Goal: Information Seeking & Learning: Learn about a topic

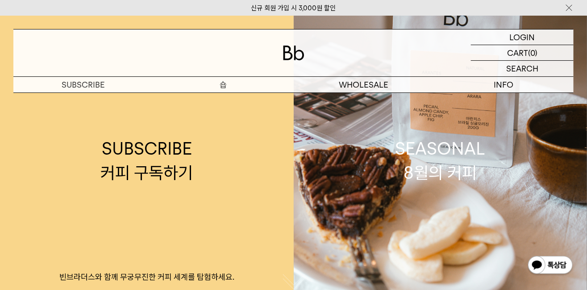
click at [225, 83] on p "숍" at bounding box center [224, 85] width 140 height 16
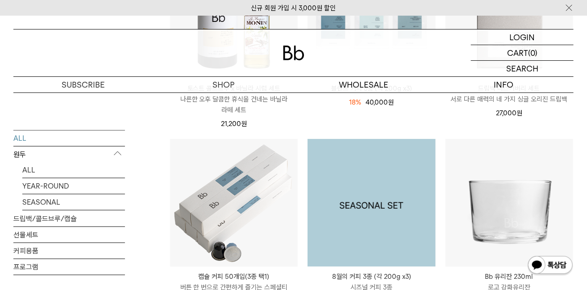
scroll to position [233, 0]
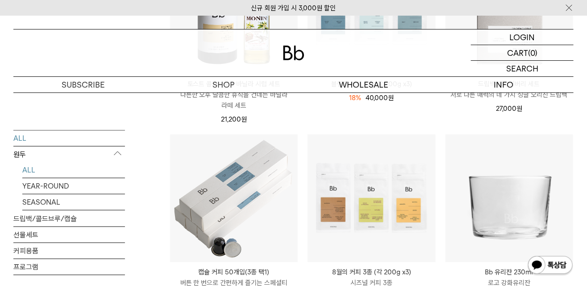
click at [25, 171] on link "ALL" at bounding box center [73, 170] width 103 height 16
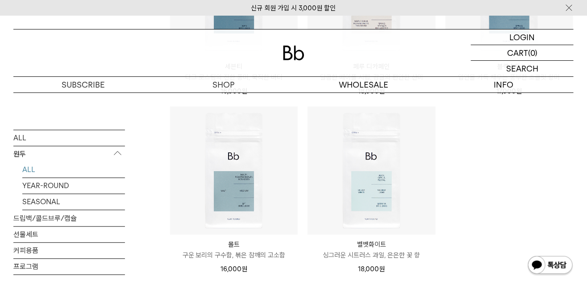
scroll to position [660, 0]
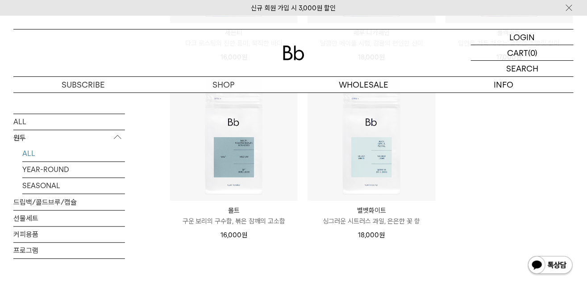
click at [236, 212] on p "몰트" at bounding box center [234, 210] width 128 height 11
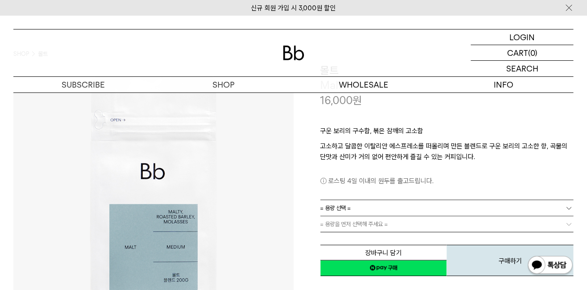
scroll to position [38, 0]
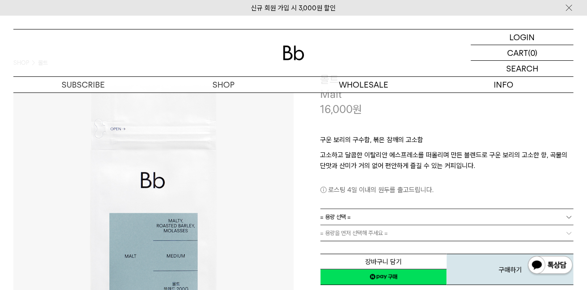
click at [569, 215] on b at bounding box center [569, 216] width 9 height 9
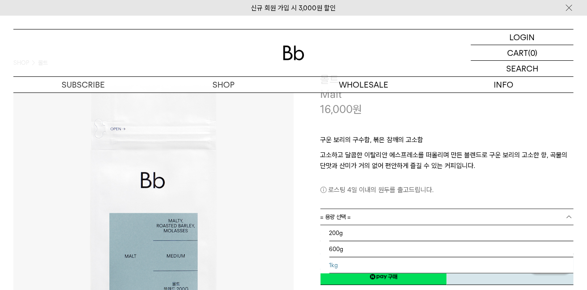
click at [339, 261] on li "1kg" at bounding box center [451, 265] width 245 height 16
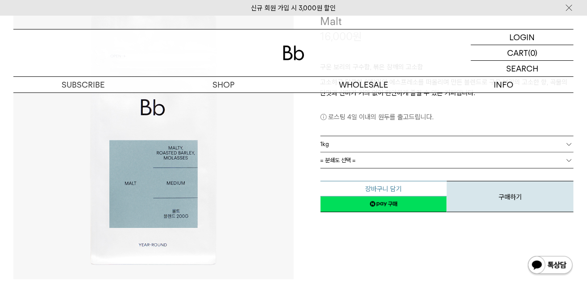
scroll to position [116, 0]
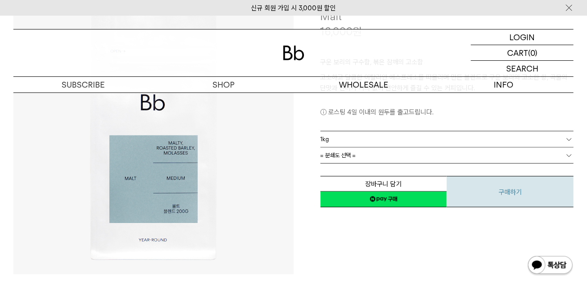
click at [511, 194] on button "구매하기" at bounding box center [510, 191] width 127 height 31
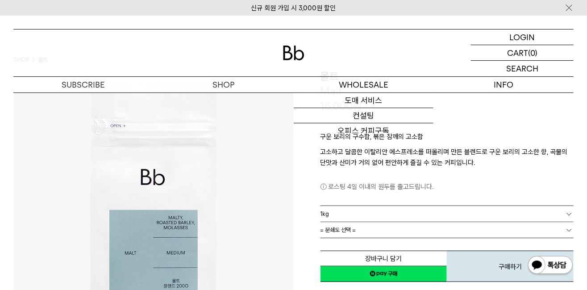
scroll to position [38, 0]
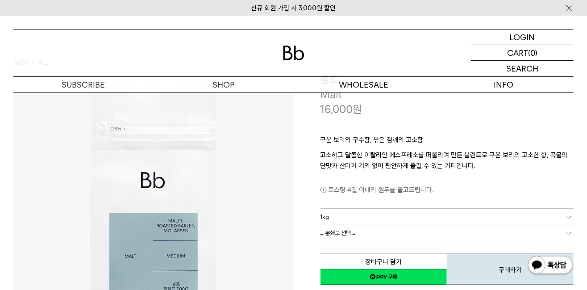
click at [567, 232] on b at bounding box center [569, 232] width 9 height 9
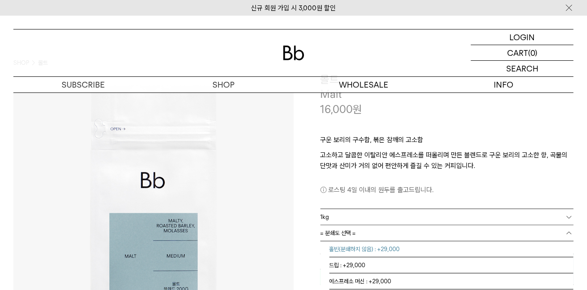
click at [414, 248] on li "홀빈(분쇄하지 않음) : +29,000" at bounding box center [451, 249] width 245 height 16
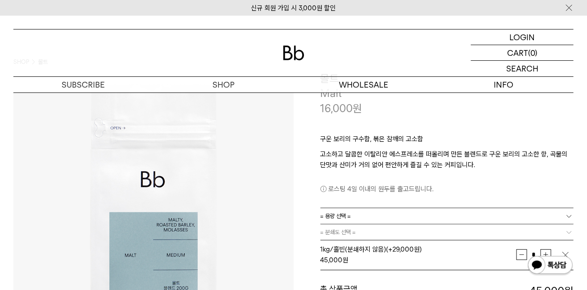
scroll to position [0, 0]
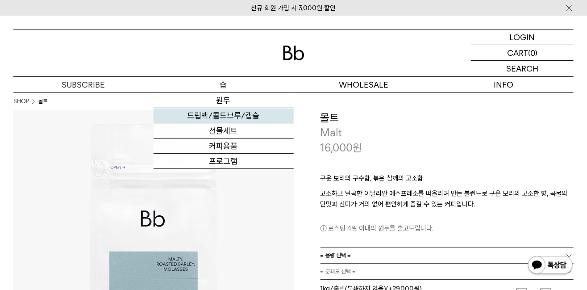
click at [225, 116] on link "드립백/콜드브루/캡슐" at bounding box center [224, 115] width 140 height 15
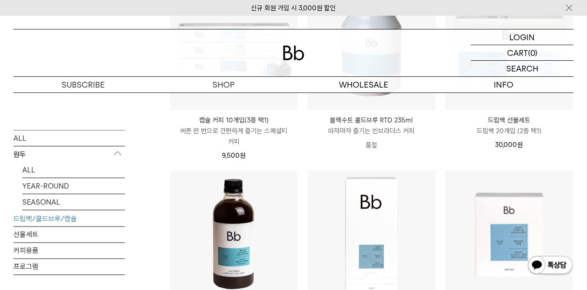
scroll to position [465, 0]
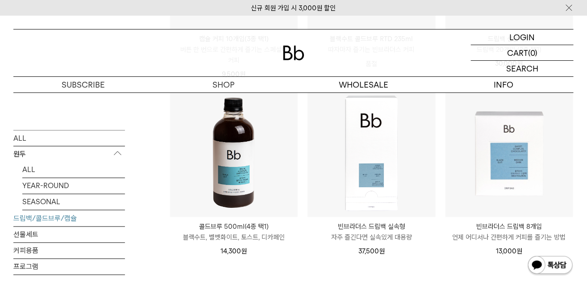
click at [275, 239] on p "블랙수트, 벨벳화이트, 토스트, 디카페인" at bounding box center [234, 237] width 128 height 11
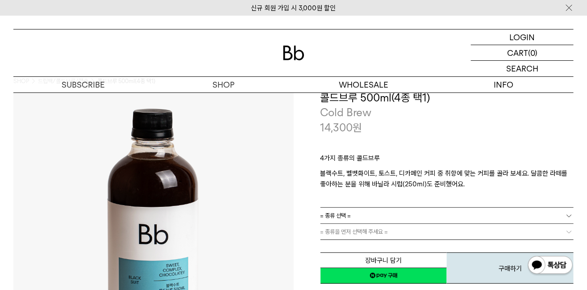
scroll to position [38, 0]
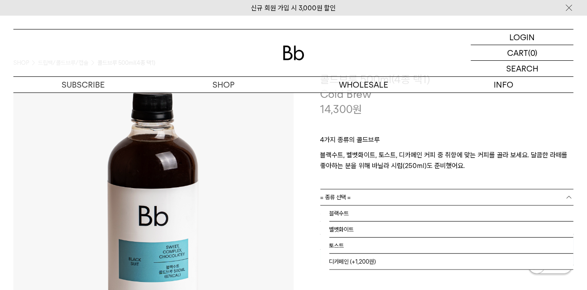
click at [570, 197] on b at bounding box center [569, 197] width 9 height 9
click at [376, 262] on li "디카페인 (+1,200원)" at bounding box center [451, 261] width 245 height 16
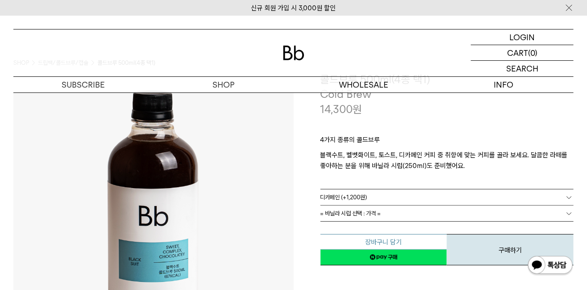
click at [390, 241] on button "장바구니 담기" at bounding box center [383, 242] width 127 height 16
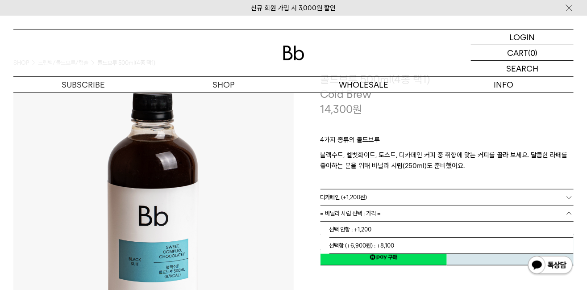
click at [567, 213] on b at bounding box center [569, 213] width 9 height 9
click at [382, 229] on li "선택 안함 : +1,200" at bounding box center [451, 229] width 245 height 16
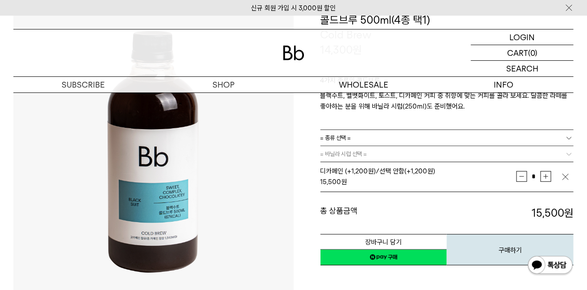
scroll to position [116, 0]
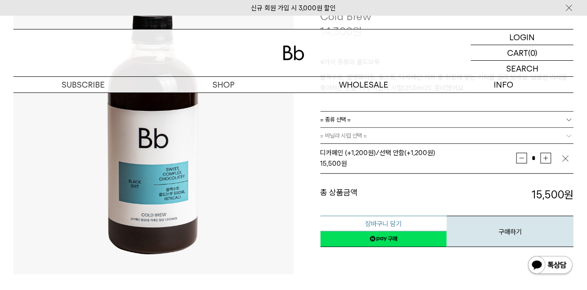
click at [386, 222] on button "장바구니 담기" at bounding box center [383, 224] width 127 height 16
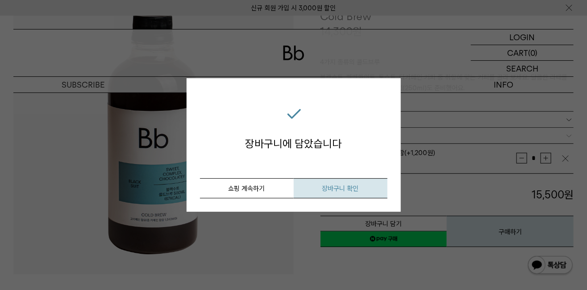
click at [325, 191] on span "장바구니 확인" at bounding box center [340, 188] width 37 height 8
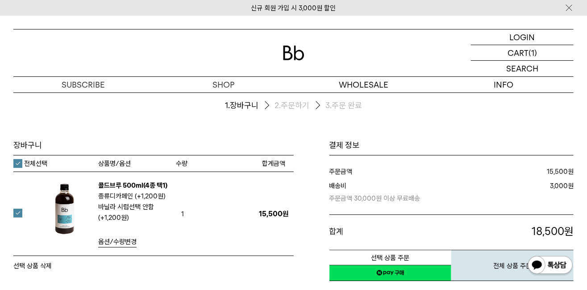
scroll to position [38, 0]
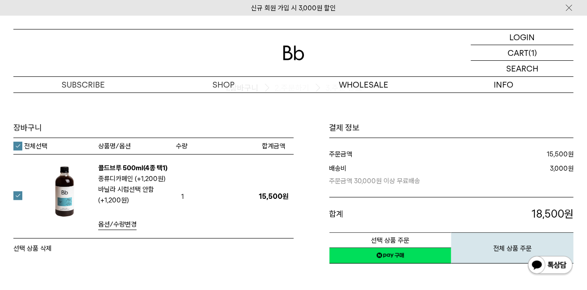
click at [124, 223] on span "옵션/수량변경" at bounding box center [117, 224] width 38 height 8
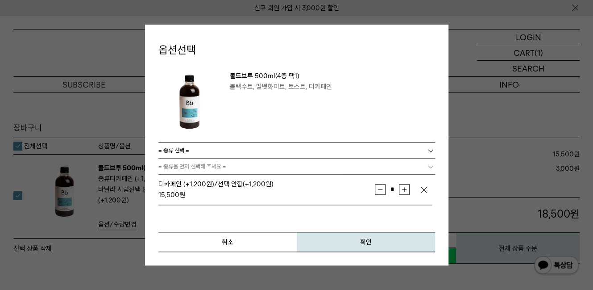
click at [406, 188] on button "증가" at bounding box center [404, 189] width 11 height 11
type input "*"
click at [359, 241] on button "확인" at bounding box center [366, 242] width 138 height 20
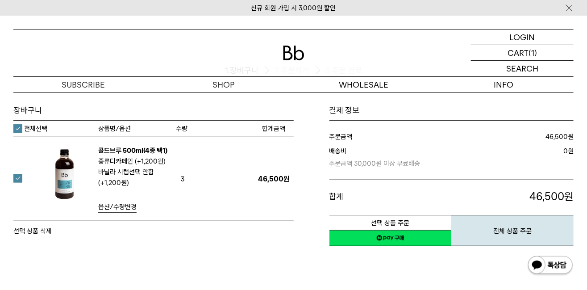
scroll to position [38, 0]
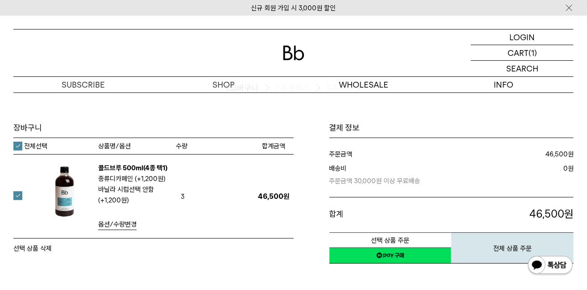
click at [110, 168] on link "콜드브루 500ml(4종 택1)" at bounding box center [132, 168] width 69 height 8
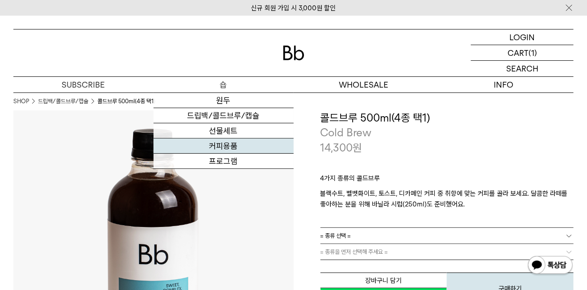
click at [229, 145] on link "커피용품" at bounding box center [224, 145] width 140 height 15
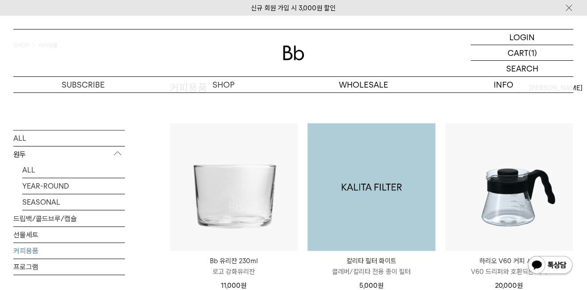
scroll to position [38, 0]
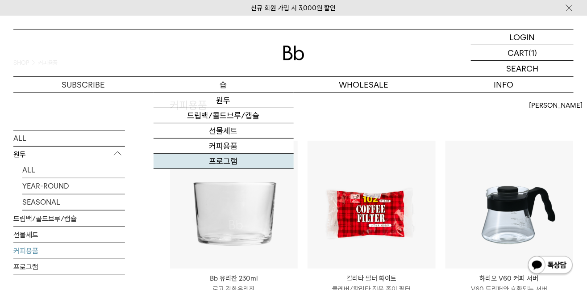
click at [233, 163] on link "프로그램" at bounding box center [224, 161] width 140 height 15
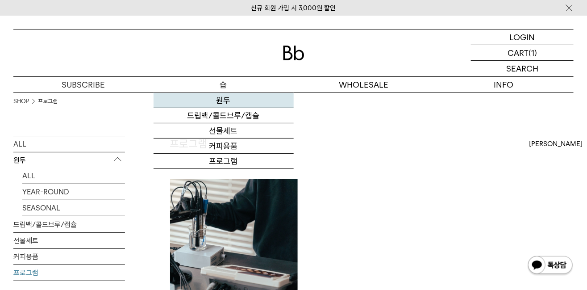
click at [223, 100] on link "원두" at bounding box center [224, 100] width 140 height 15
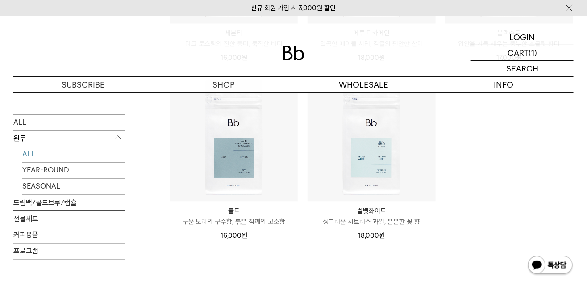
scroll to position [660, 0]
click at [35, 218] on link "선물세트" at bounding box center [69, 218] width 112 height 16
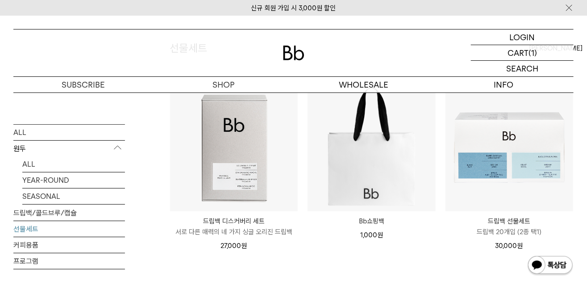
scroll to position [77, 0]
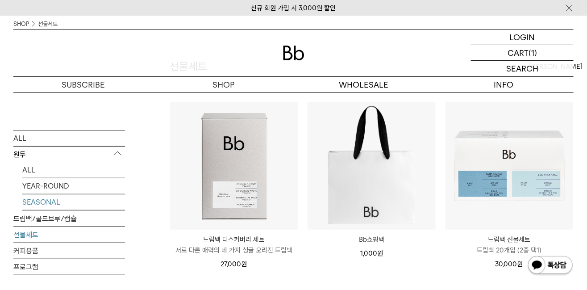
click at [58, 203] on link "SEASONAL" at bounding box center [73, 202] width 103 height 16
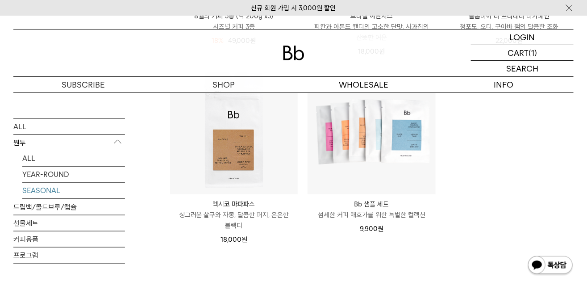
scroll to position [310, 0]
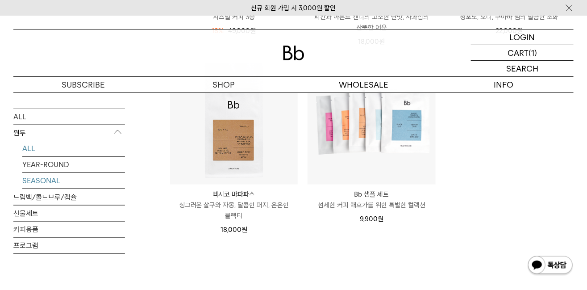
click at [31, 148] on link "ALL" at bounding box center [73, 148] width 103 height 16
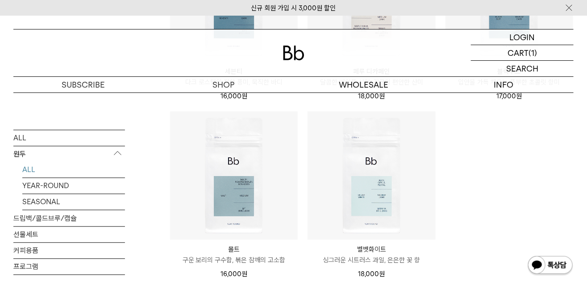
scroll to position [660, 0]
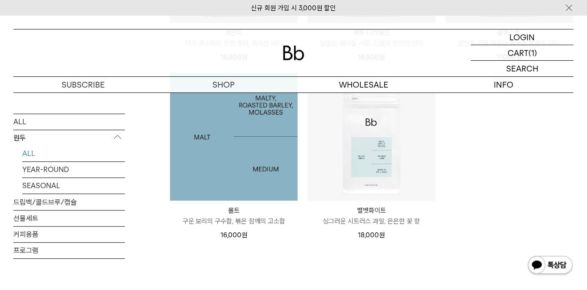
click at [244, 172] on img at bounding box center [234, 136] width 128 height 128
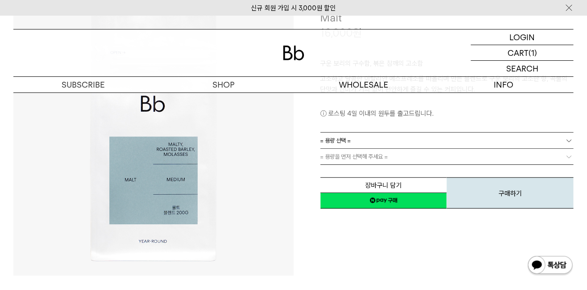
scroll to position [116, 0]
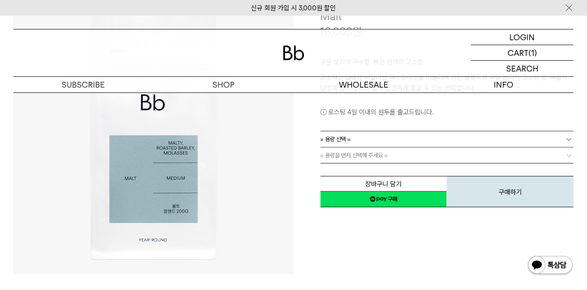
click at [570, 139] on b at bounding box center [569, 139] width 9 height 9
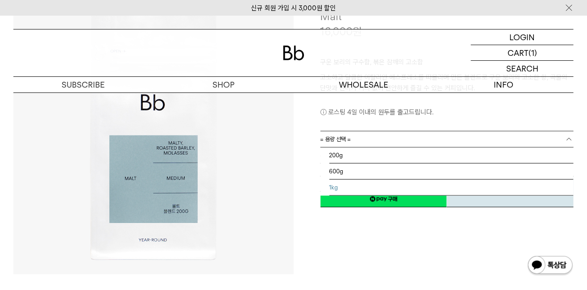
click at [395, 186] on li "1kg" at bounding box center [451, 187] width 245 height 16
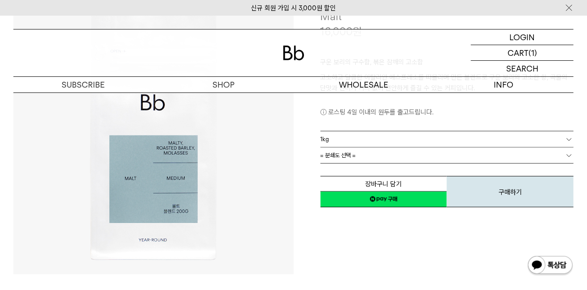
scroll to position [4, 0]
click at [566, 154] on b at bounding box center [569, 155] width 9 height 9
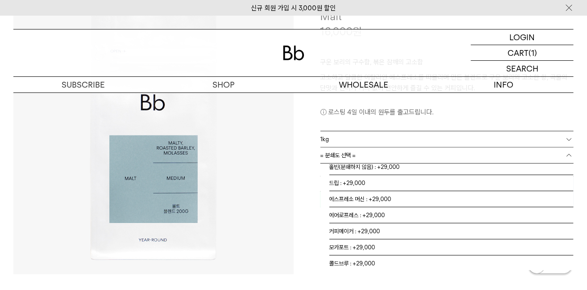
scroll to position [0, 0]
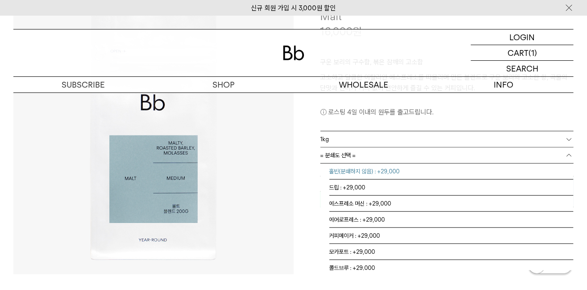
click at [364, 170] on li "홀빈(분쇄하지 않음) : +29,000" at bounding box center [451, 171] width 245 height 16
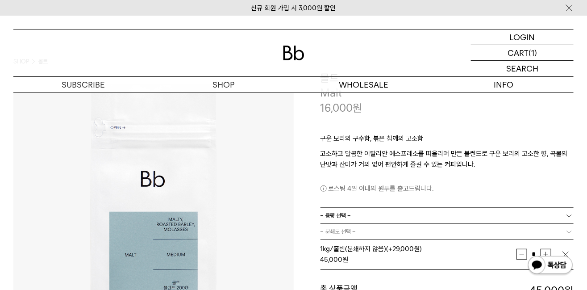
scroll to position [38, 0]
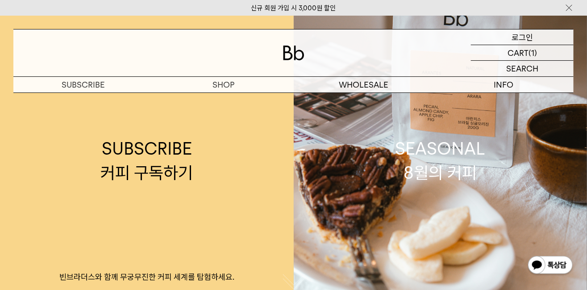
click at [523, 39] on p "로그인" at bounding box center [521, 36] width 21 height 15
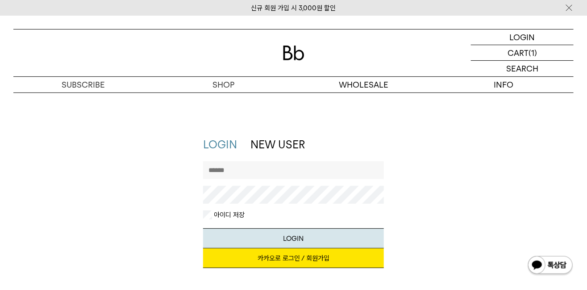
click at [229, 169] on input "text" at bounding box center [293, 170] width 181 height 18
type input "*"
type input "*********"
click at [299, 239] on button "LOGIN" at bounding box center [293, 238] width 181 height 20
click at [287, 257] on link "카카오로 로그인 / 회원가입" at bounding box center [293, 258] width 181 height 20
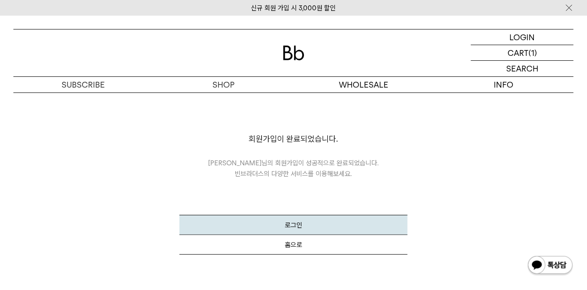
scroll to position [38, 0]
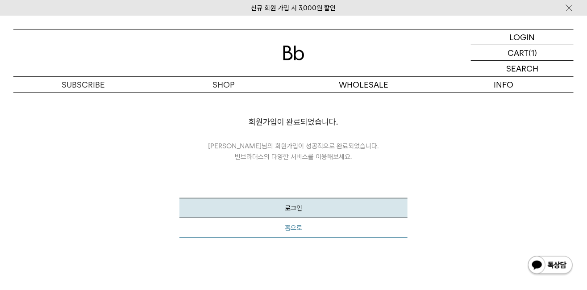
click at [293, 227] on button "홈으로" at bounding box center [293, 228] width 228 height 20
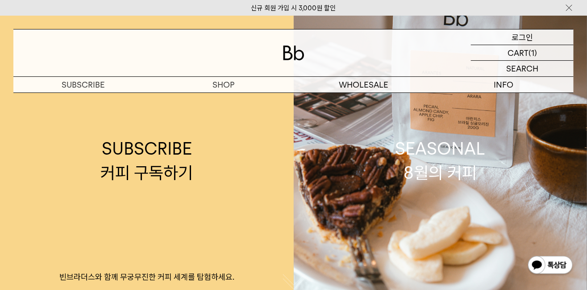
click at [524, 34] on p "로그인" at bounding box center [521, 36] width 21 height 15
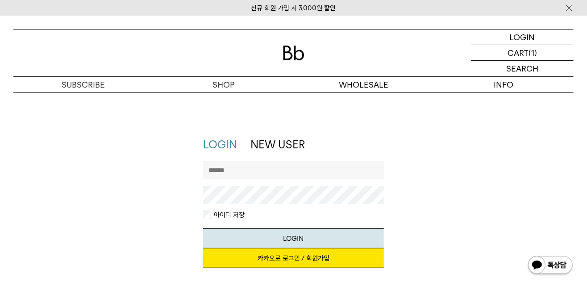
click at [245, 169] on input "text" at bounding box center [293, 170] width 181 height 18
click at [238, 168] on input "text" at bounding box center [293, 170] width 181 height 18
type input "*********"
click at [294, 238] on button "LOGIN" at bounding box center [293, 238] width 181 height 20
click at [447, 220] on div "LOGIN NEW USER 지금 가입하시면 3,000원 쿠폰과 매월 회원 전용 커피 혜택을 드려요. 카카오로 로그인 / 회원가입 아이디로 로그…" at bounding box center [293, 207] width 569 height 140
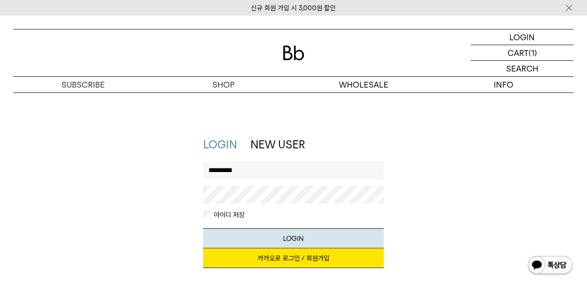
click at [570, 8] on img at bounding box center [569, 7] width 9 height 9
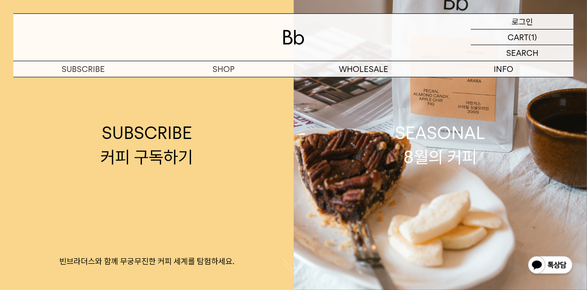
click at [522, 21] on p "로그인" at bounding box center [521, 21] width 21 height 15
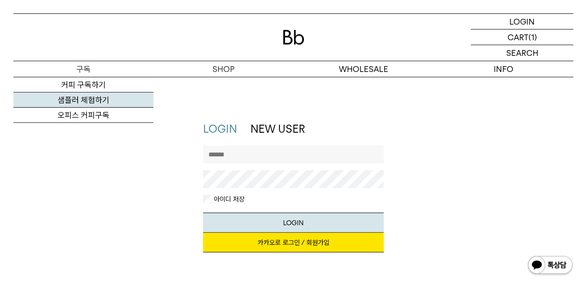
click at [88, 101] on link "샘플러 체험하기" at bounding box center [83, 99] width 140 height 15
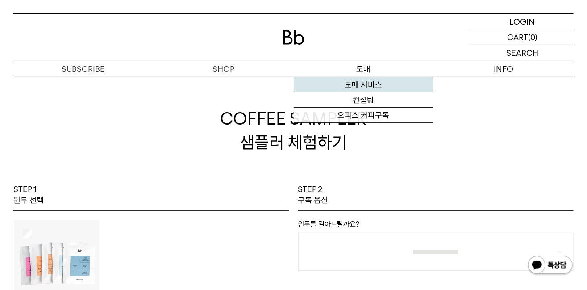
click at [363, 84] on link "도매 서비스" at bounding box center [364, 84] width 140 height 15
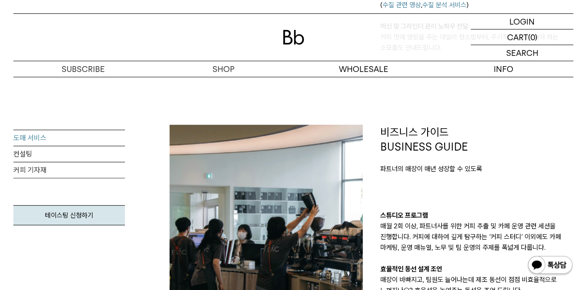
scroll to position [737, 0]
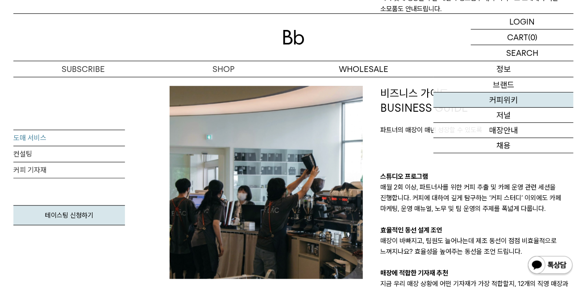
click at [502, 97] on link "커피위키" at bounding box center [503, 99] width 140 height 15
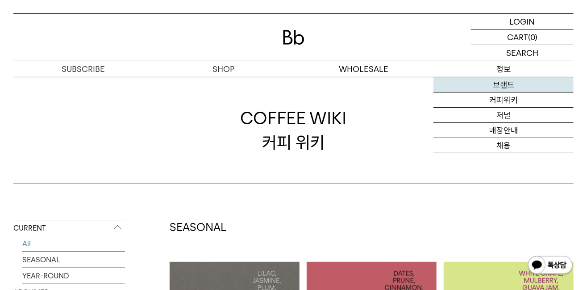
click at [504, 85] on link "브랜드" at bounding box center [503, 84] width 140 height 15
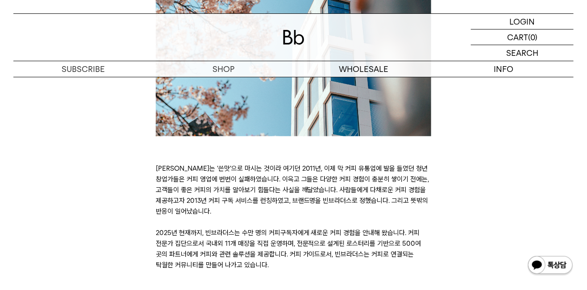
scroll to position [233, 0]
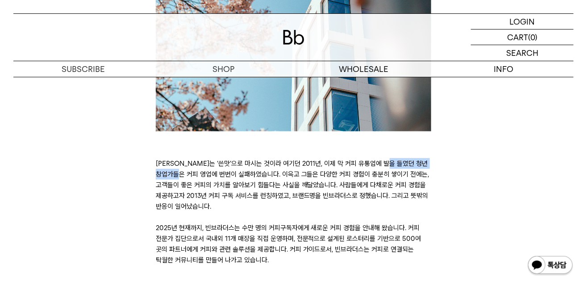
drag, startPoint x: 268, startPoint y: 164, endPoint x: 323, endPoint y: 165, distance: 54.5
click at [323, 165] on p "[PERSON_NAME]는 ‘쓴맛’으로 마시는 것이라 여기던 2011년, 이제 막 커피 유통업에 발을 들였던 청년 창업가들은 커피 영업에 번번…" at bounding box center [294, 211] width 276 height 107
click at [450, 172] on div "BRAND STORY [PERSON_NAME]는 ‘쓴맛’으로 마시는 것이라 여기던 2011년, 이제 막 커피 유통업에 발을 들였던 청년 창업가…" at bounding box center [293, 85] width 569 height 359
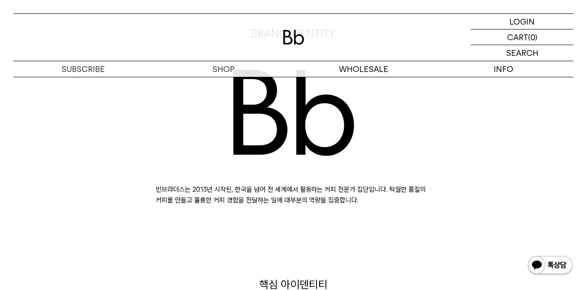
scroll to position [543, 0]
drag, startPoint x: 156, startPoint y: 192, endPoint x: 362, endPoint y: 202, distance: 206.4
click at [362, 202] on p "빈브라더스는 2013년 시작된, 한국을 넘어 전 세계에서 활동하는 커피 전문가 집단입니다. 탁월한 품질의 커피를 만들고 훌륭한 커피 경험을 전…" at bounding box center [294, 194] width 276 height 21
drag, startPoint x: 362, startPoint y: 202, endPoint x: 312, endPoint y: 189, distance: 51.6
copy p "빈브라더스는 2013년 시작된, 한국을 넘어 전 세계에서 활동하는 커피 전문가 집단입니다. 탁월한 품질의 커피를 만들고 훌륭한 커피 경험을 전…"
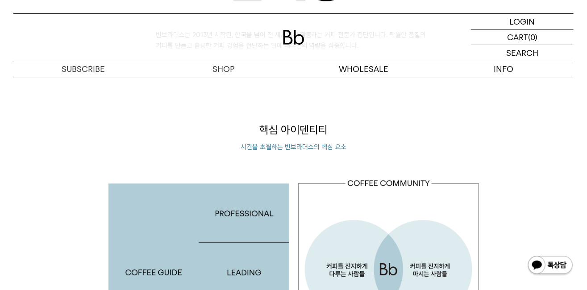
scroll to position [698, 0]
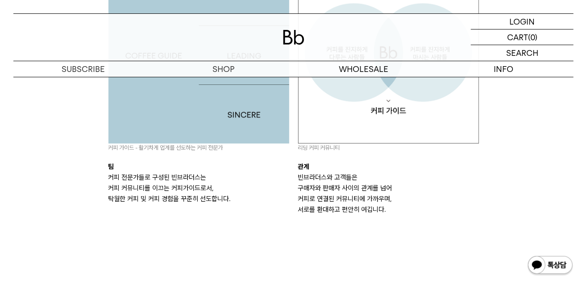
scroll to position [931, 0]
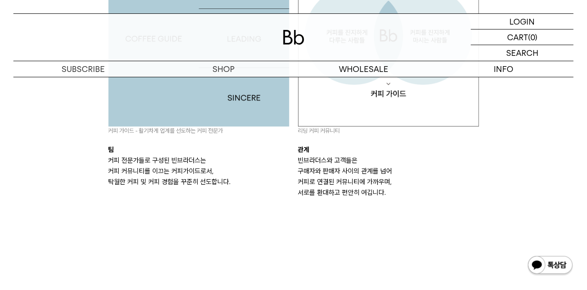
click at [299, 151] on p "관계" at bounding box center [388, 149] width 181 height 11
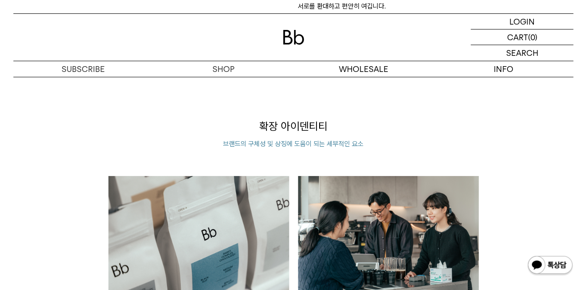
scroll to position [1233, 0]
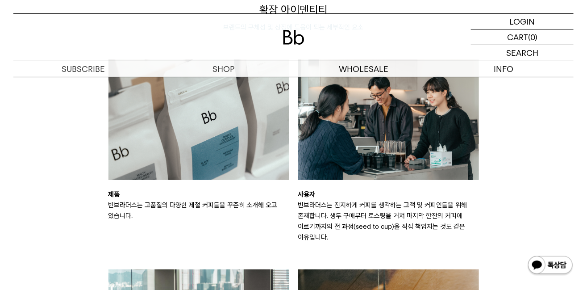
drag, startPoint x: 298, startPoint y: 204, endPoint x: 335, endPoint y: 236, distance: 49.1
click at [335, 236] on p "빈브라더스는 진지하게 커피를 생각하는 고객 및 커피인들을 위해 존재합니다. 생두 구매부터 로스팅을 거쳐 마지막 한잔의 커피에 이르기까지의 전 …" at bounding box center [388, 220] width 181 height 43
drag, startPoint x: 335, startPoint y: 236, endPoint x: 330, endPoint y: 212, distance: 24.6
copy p "빈브라더스는 진지하게 커피를 생각하는 고객 및 커피인들을 위해 존재합니다. 생두 구매부터 로스팅을 거쳐 마지막 한잔의 커피에 이르기까지의 전 …"
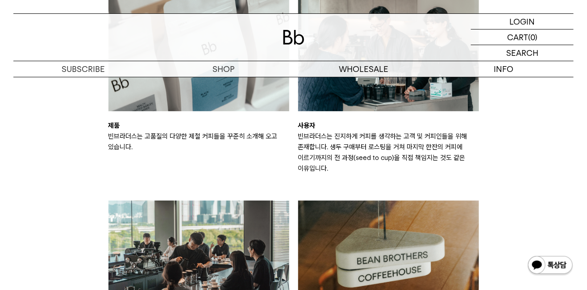
scroll to position [1272, 0]
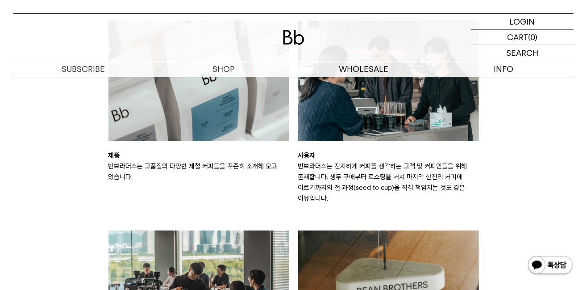
copy p "빈브라더스는 진지하게 커피를 생각하는 고객 및 커피인들을 위해 존재합니다. 생두 구매부터 로스팅을 거쳐 마지막 한잔의 커피에 이르기까지의 전 …"
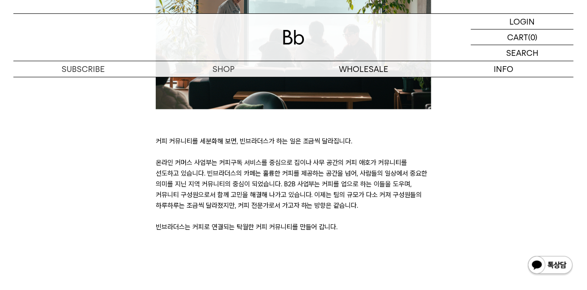
scroll to position [1932, 0]
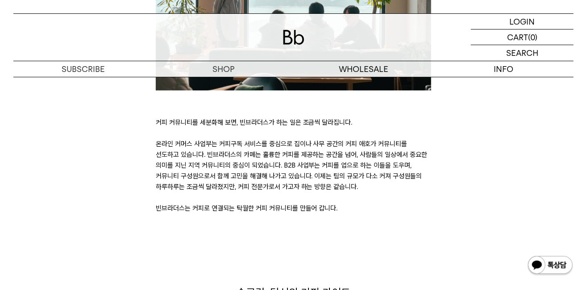
click at [157, 209] on p "커피 커뮤니티를 세분화해 보면, 빈브라더스가 하는 일은 조금씩 달라집니다. 온라인 커머스 사업부는 커피구독 서비스를 중심으로 집이나 사무 공간…" at bounding box center [294, 165] width 276 height 96
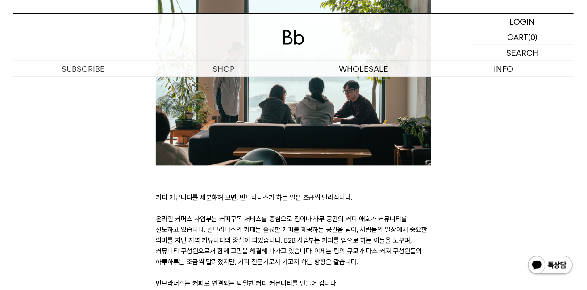
scroll to position [1854, 0]
